Goal: Entertainment & Leisure: Consume media (video, audio)

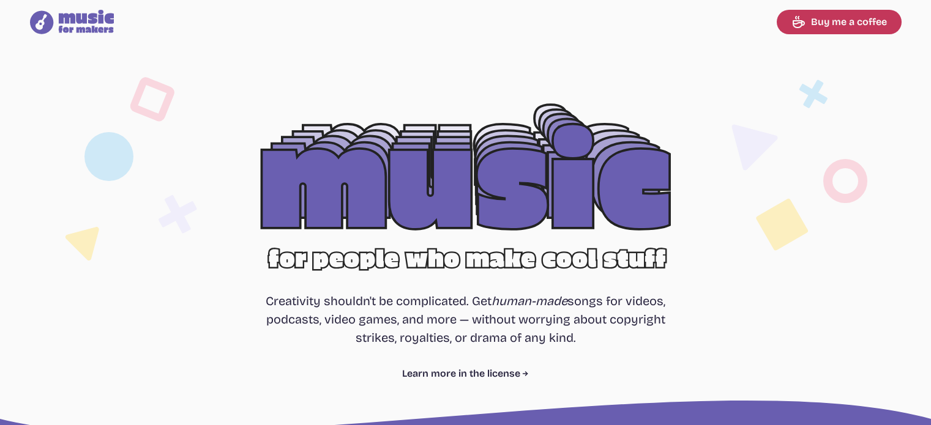
select select "most popular"
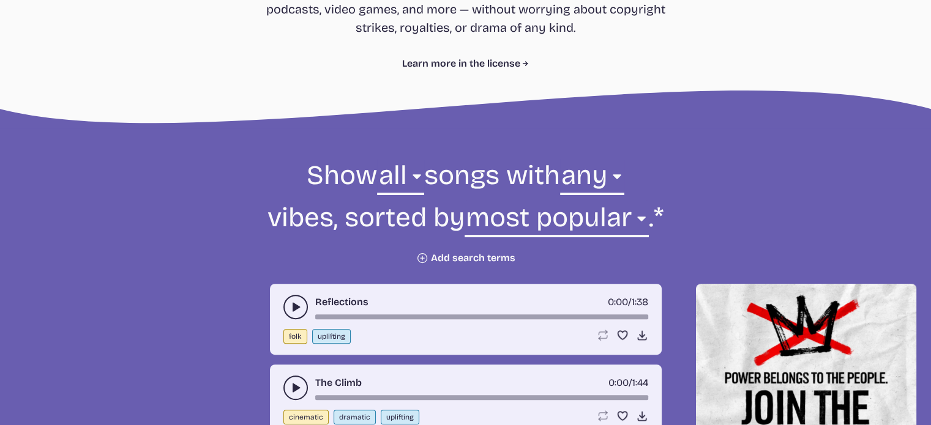
scroll to position [367, 0]
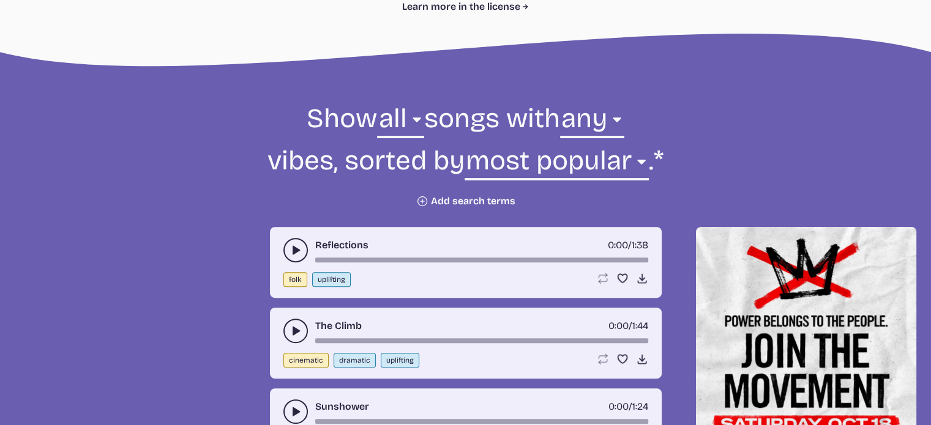
click at [293, 257] on button "play-pause toggle" at bounding box center [295, 250] width 24 height 24
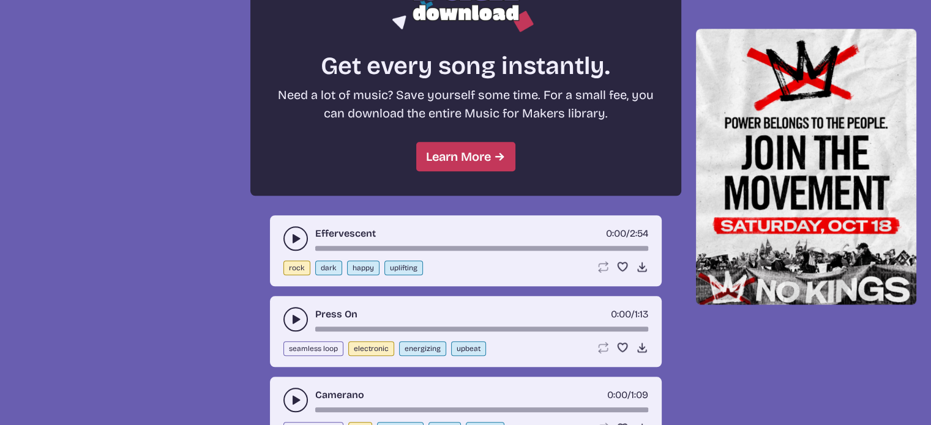
scroll to position [1101, 0]
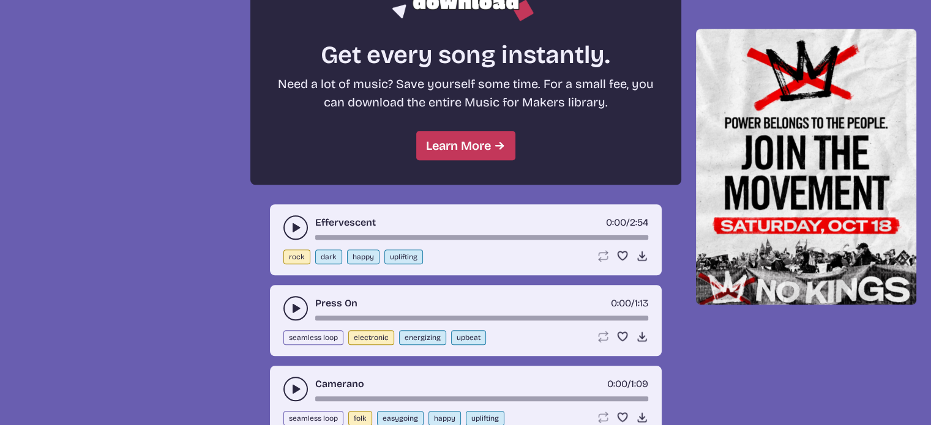
click at [292, 225] on use "play-pause toggle" at bounding box center [295, 227] width 12 height 12
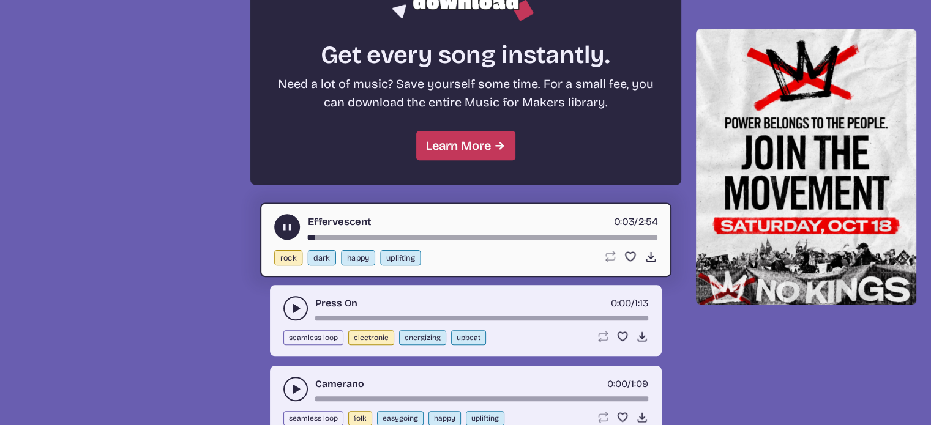
click at [292, 225] on icon "play-pause toggle" at bounding box center [286, 227] width 13 height 13
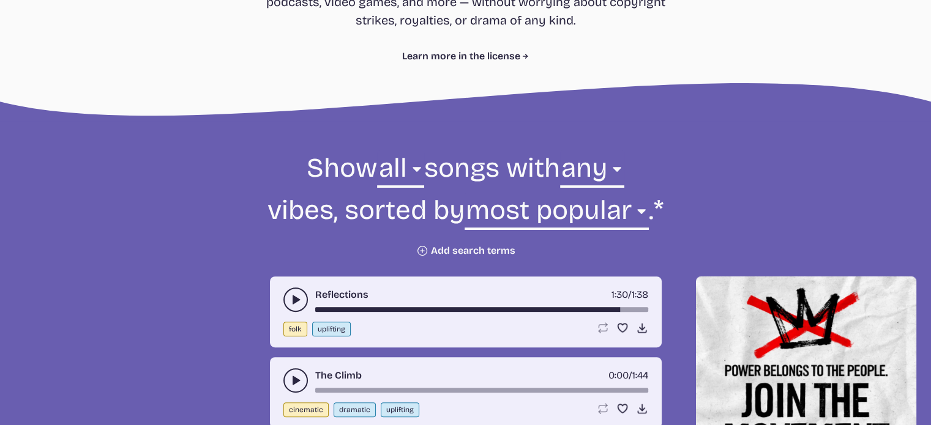
scroll to position [306, 0]
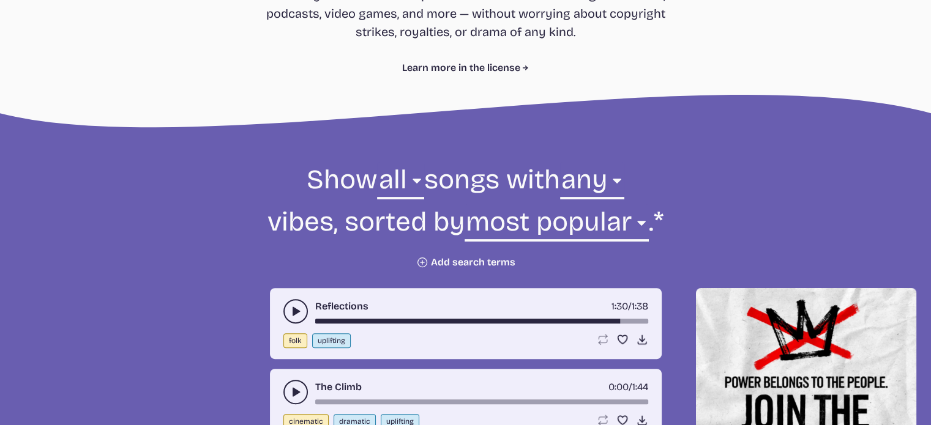
click at [305, 303] on div "Reflections 1:30 / 1:38" at bounding box center [465, 311] width 365 height 24
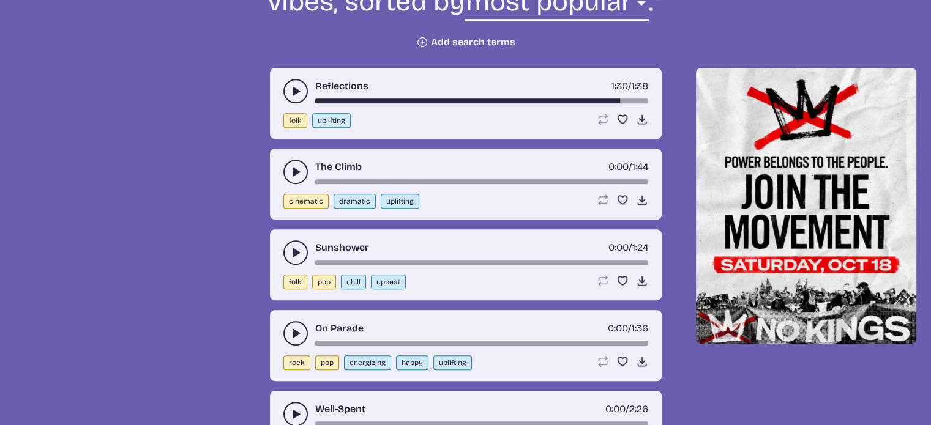
scroll to position [551, 0]
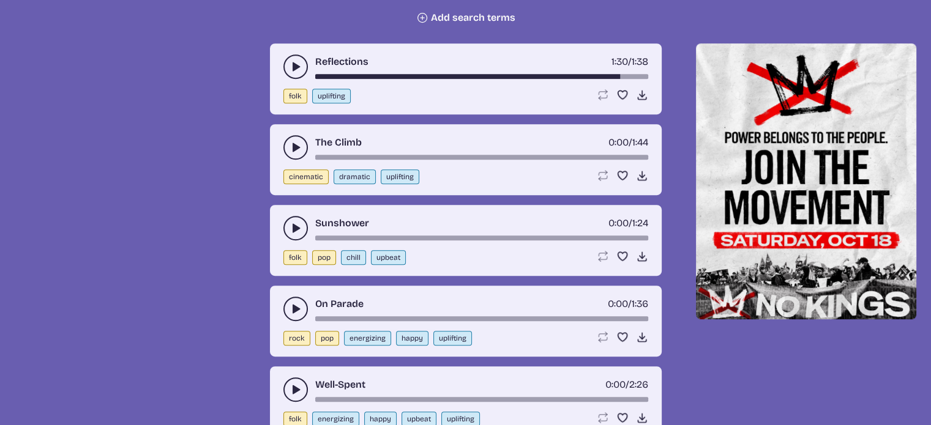
click at [294, 67] on use "play-pause toggle" at bounding box center [295, 67] width 12 height 12
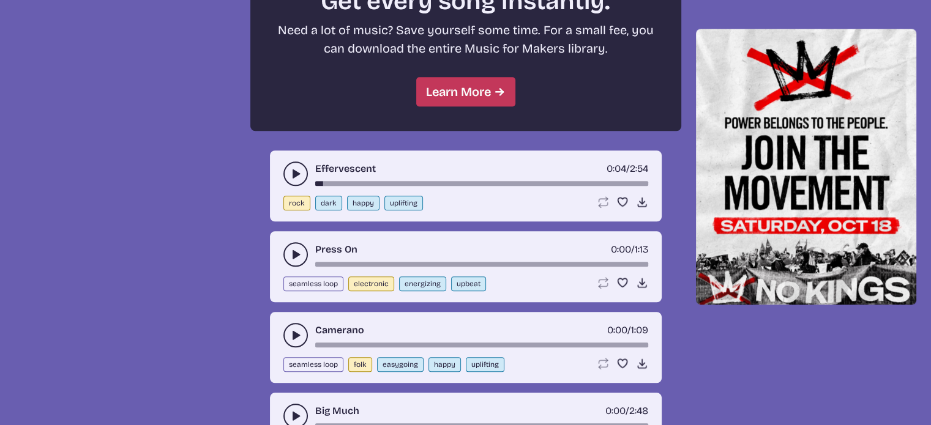
scroll to position [1224, 0]
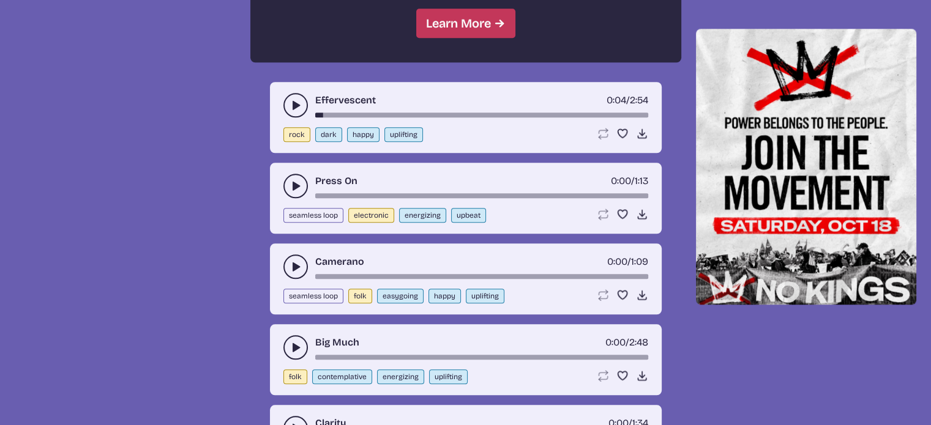
click at [292, 184] on use "play-pause toggle" at bounding box center [295, 186] width 12 height 12
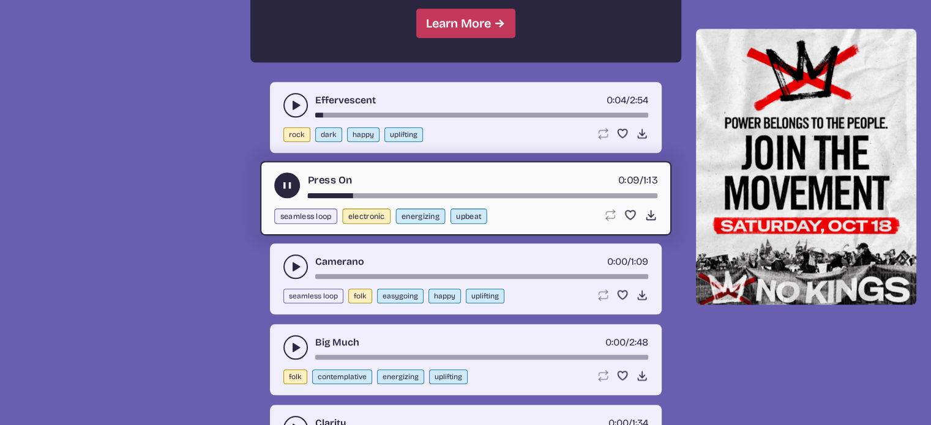
click at [300, 261] on icon "play-pause toggle" at bounding box center [295, 267] width 12 height 12
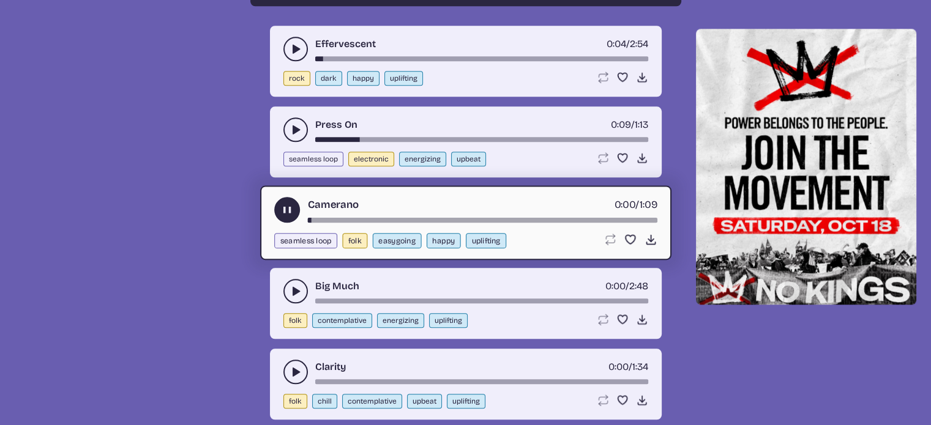
scroll to position [1285, 0]
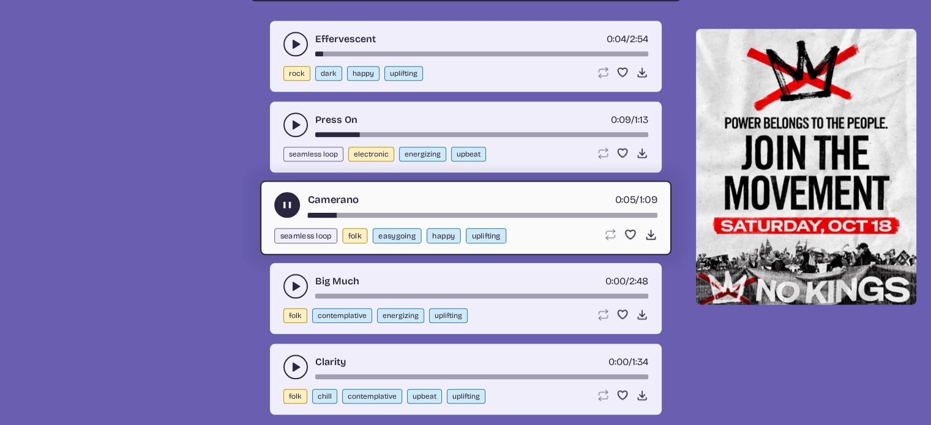
click at [300, 280] on icon "play-pause toggle" at bounding box center [295, 286] width 12 height 12
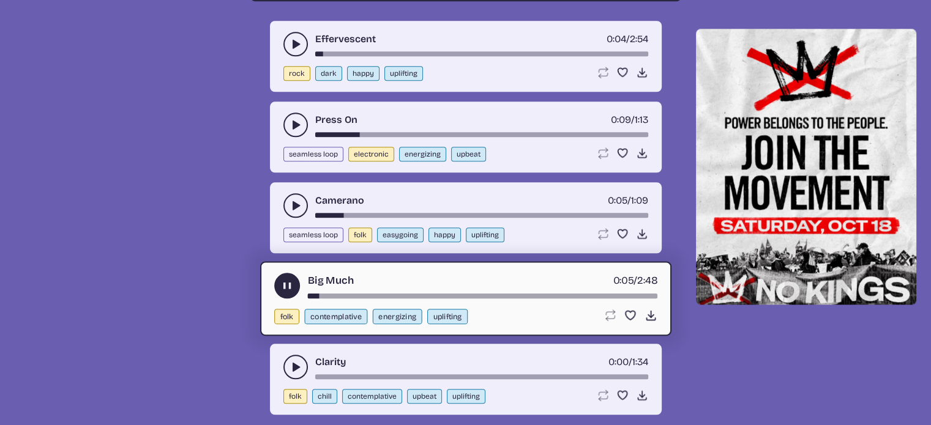
click at [286, 359] on button "play-pause toggle" at bounding box center [295, 367] width 24 height 24
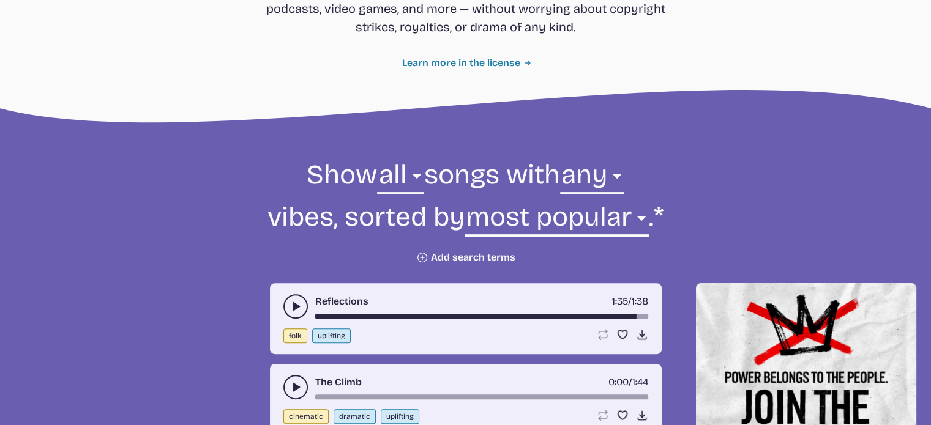
scroll to position [352, 0]
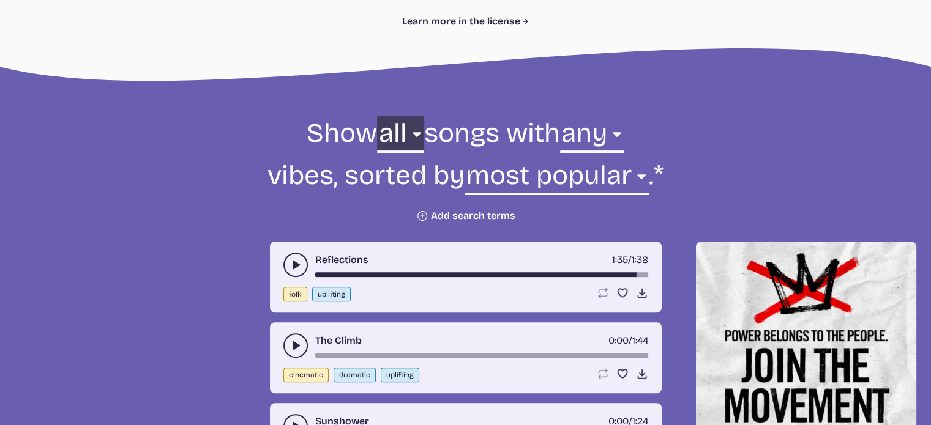
click at [390, 136] on select "all ambient cinematic electronic folk holiday jazz pop rock world" at bounding box center [400, 137] width 47 height 42
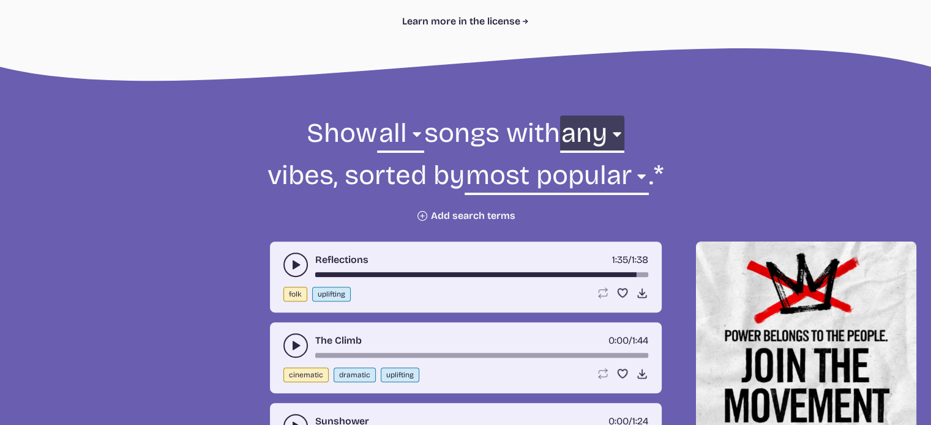
click at [599, 141] on select "any aggressive chill contemplative dark dramatic easygoing energizing happy ser…" at bounding box center [592, 137] width 64 height 42
